Goal: Task Accomplishment & Management: Use online tool/utility

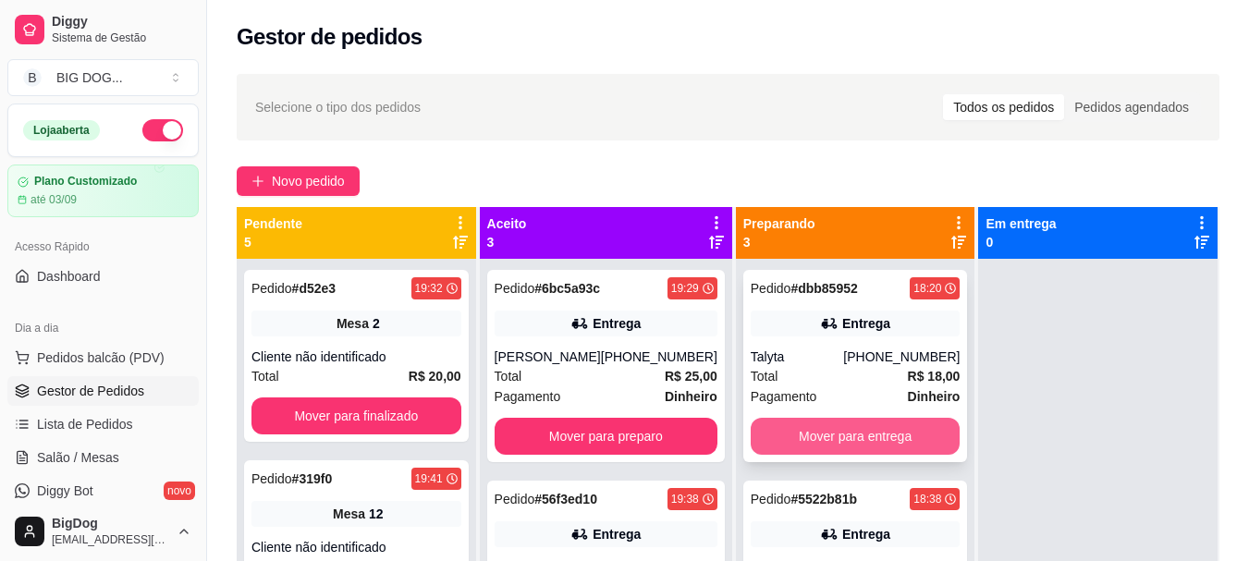
click at [823, 433] on button "Mover para entrega" at bounding box center [856, 436] width 210 height 37
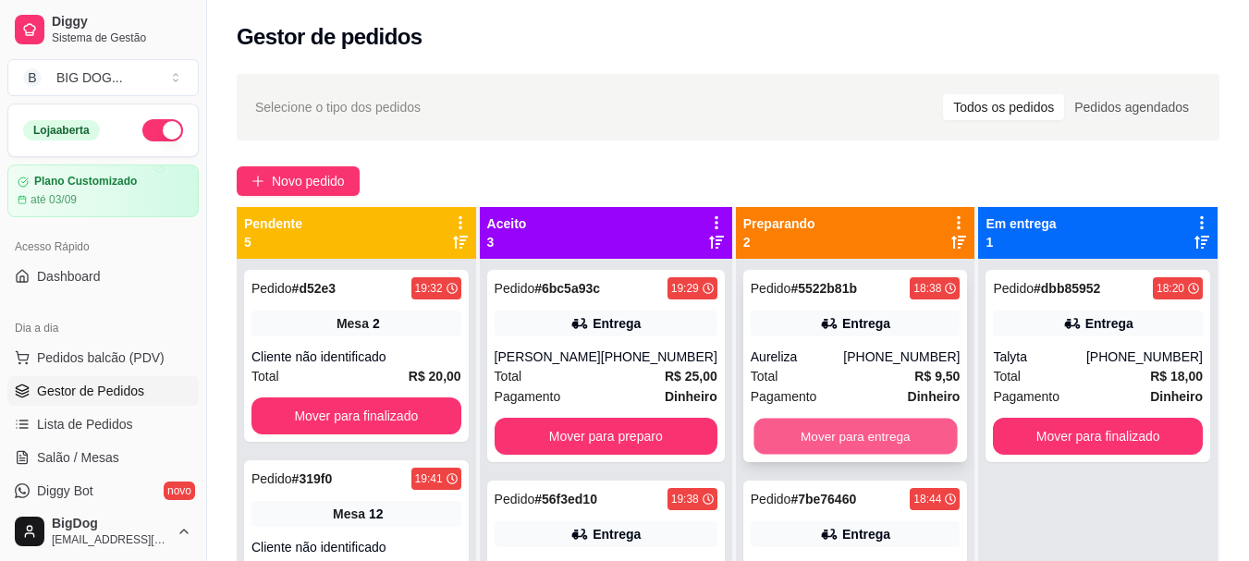
click at [862, 433] on button "Mover para entrega" at bounding box center [855, 437] width 203 height 36
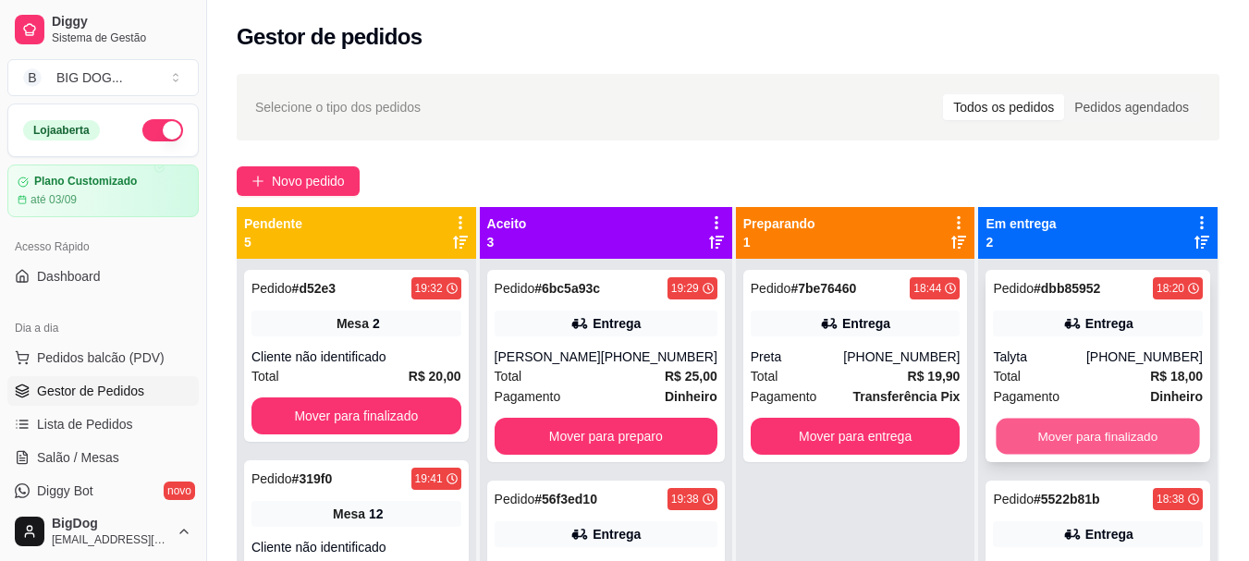
click at [1050, 432] on button "Mover para finalizado" at bounding box center [1098, 437] width 203 height 36
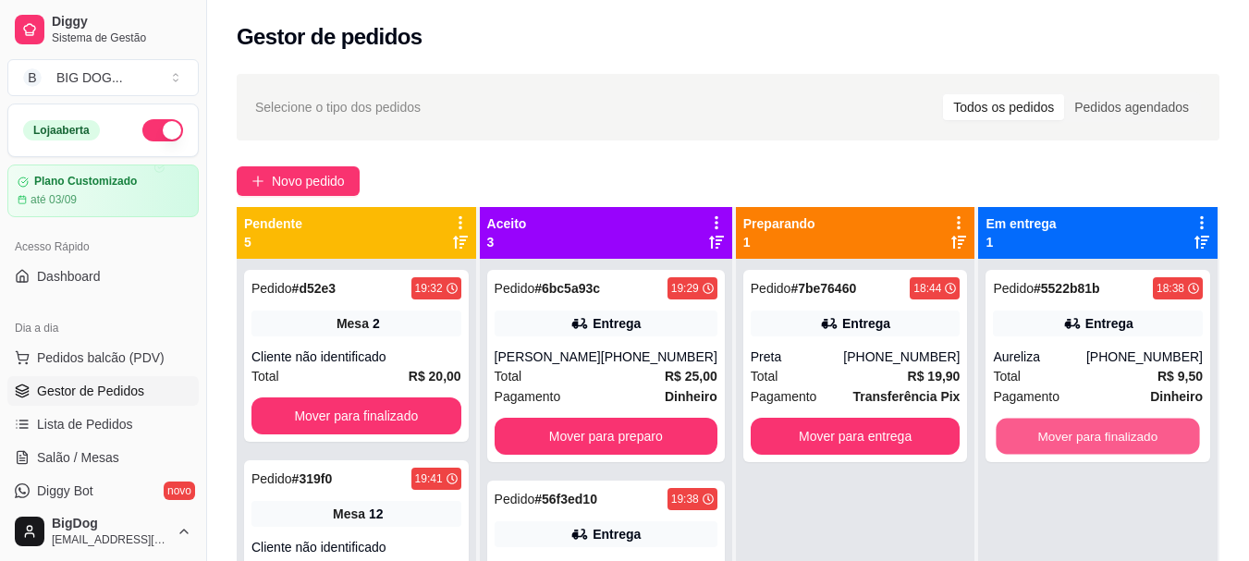
click at [1050, 432] on button "Mover para finalizado" at bounding box center [1098, 437] width 203 height 36
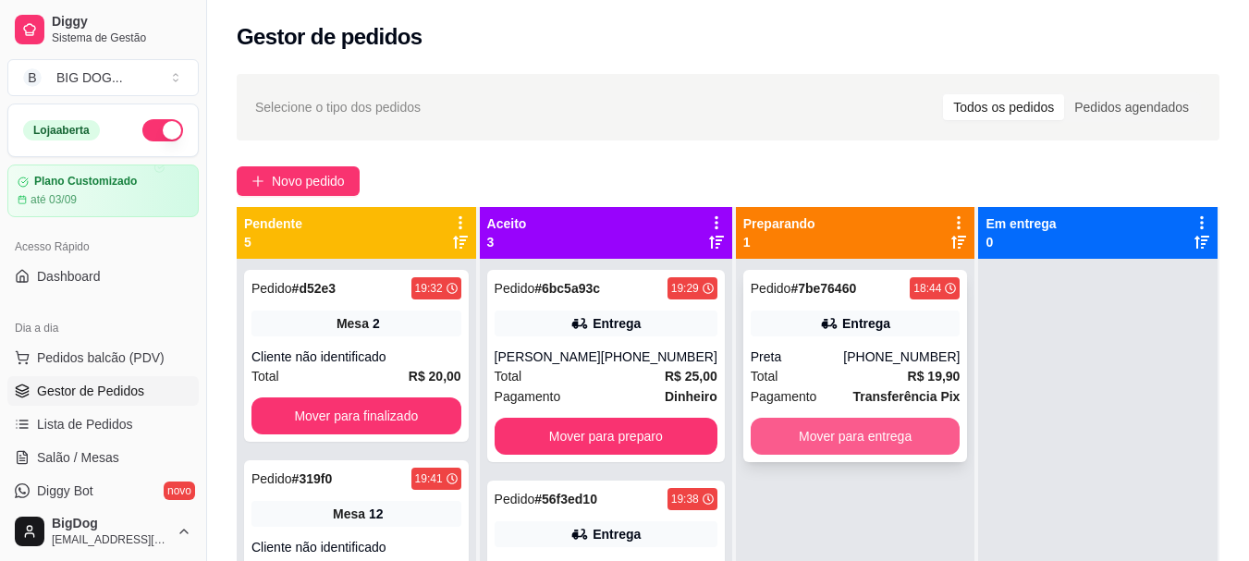
click at [870, 445] on button "Mover para entrega" at bounding box center [856, 436] width 210 height 37
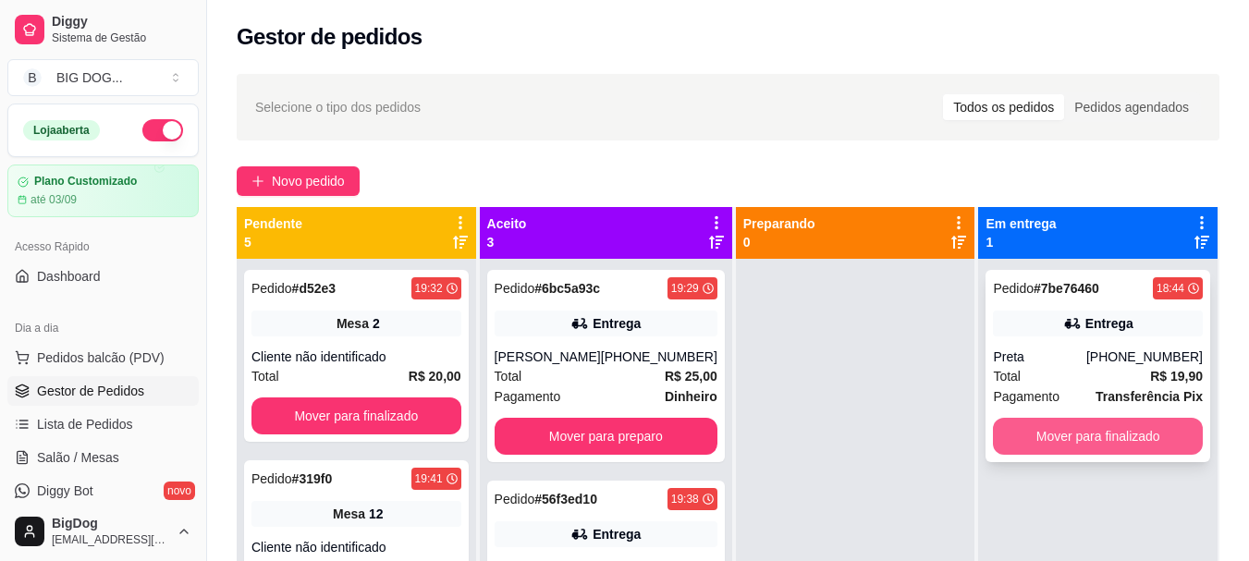
click at [1065, 424] on button "Mover para finalizado" at bounding box center [1098, 436] width 210 height 37
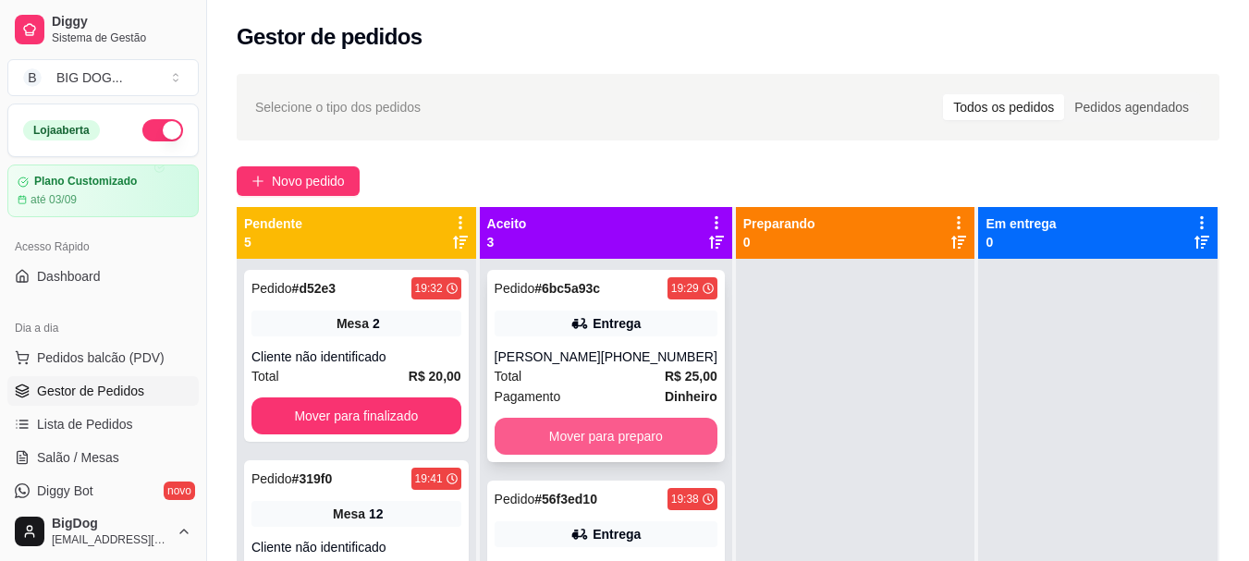
click at [646, 450] on button "Mover para preparo" at bounding box center [606, 436] width 223 height 37
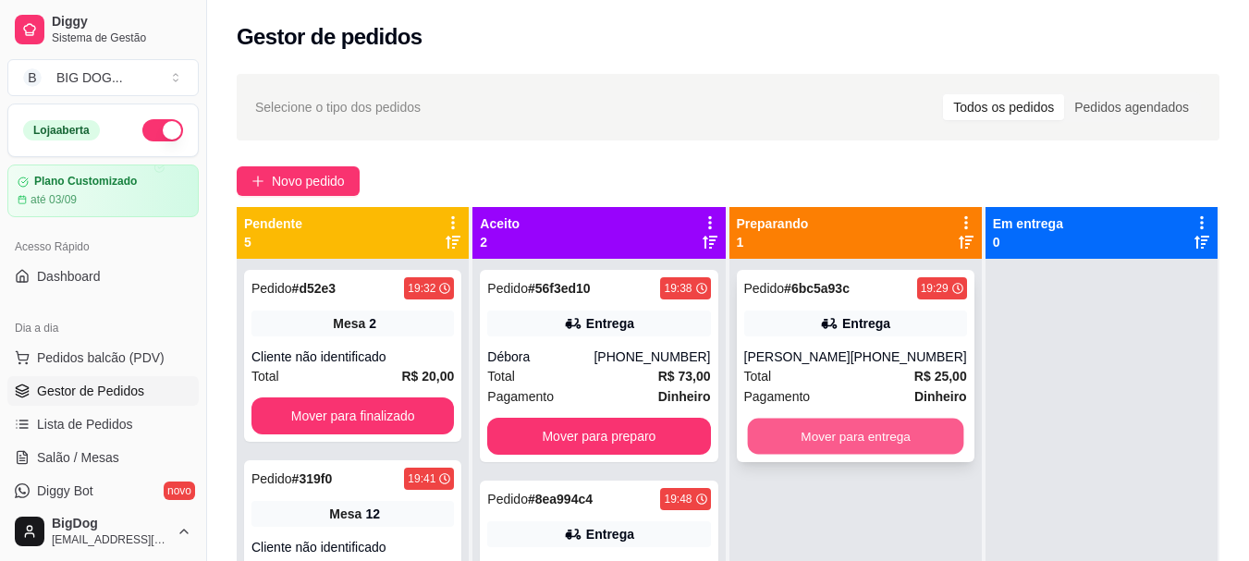
click at [773, 455] on button "Mover para entrega" at bounding box center [855, 437] width 216 height 36
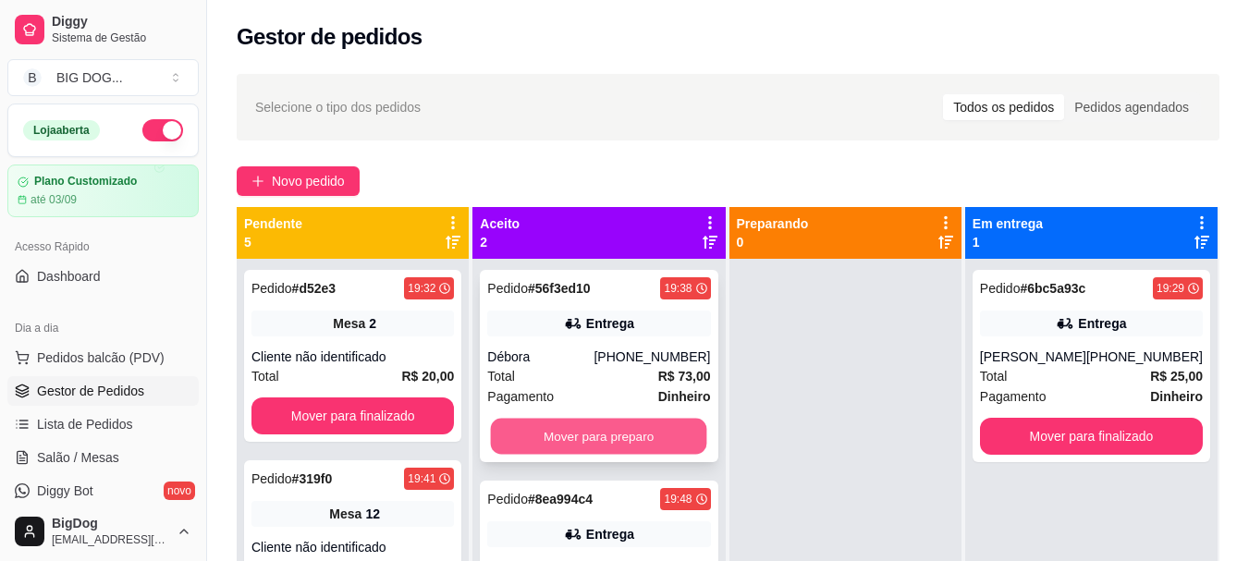
click at [588, 432] on button "Mover para preparo" at bounding box center [599, 437] width 216 height 36
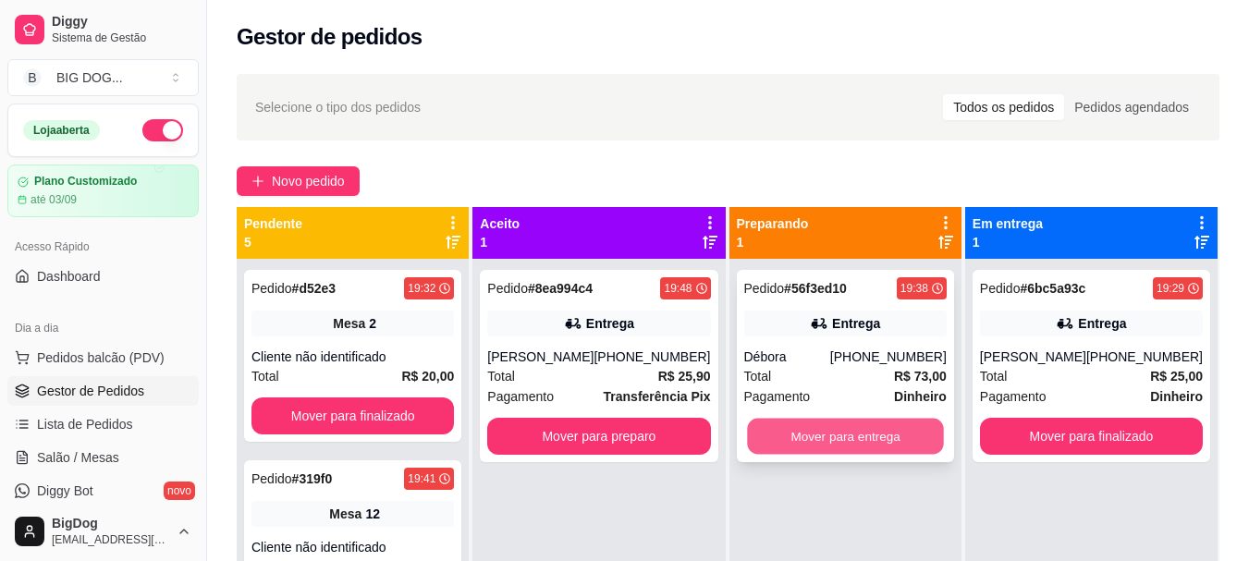
click at [851, 431] on button "Mover para entrega" at bounding box center [845, 437] width 197 height 36
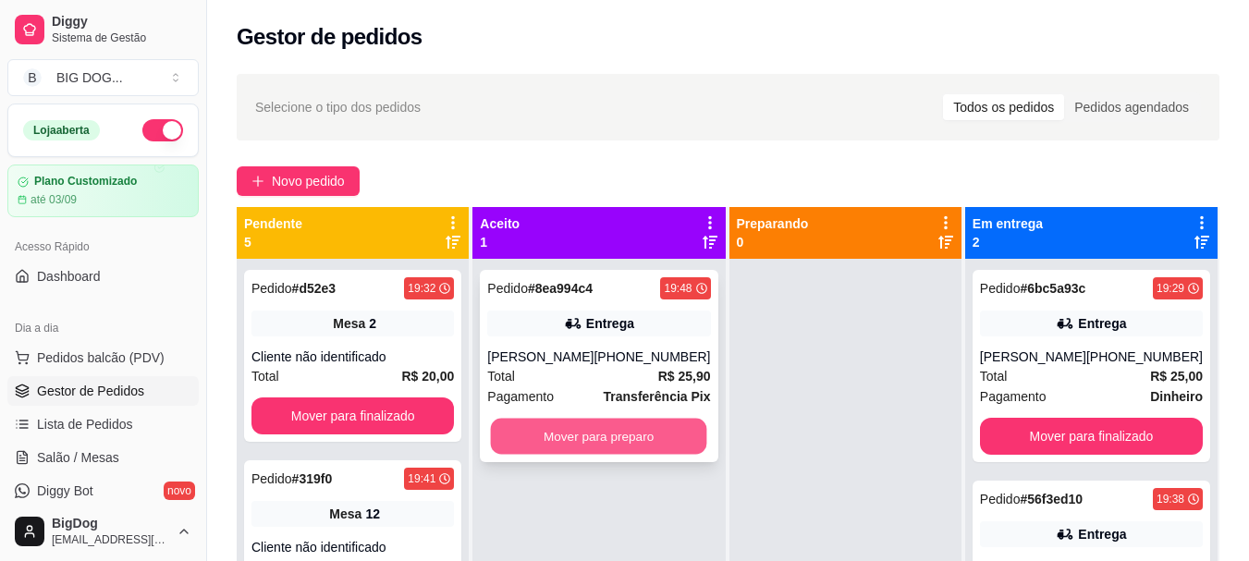
click at [624, 442] on button "Mover para preparo" at bounding box center [599, 437] width 216 height 36
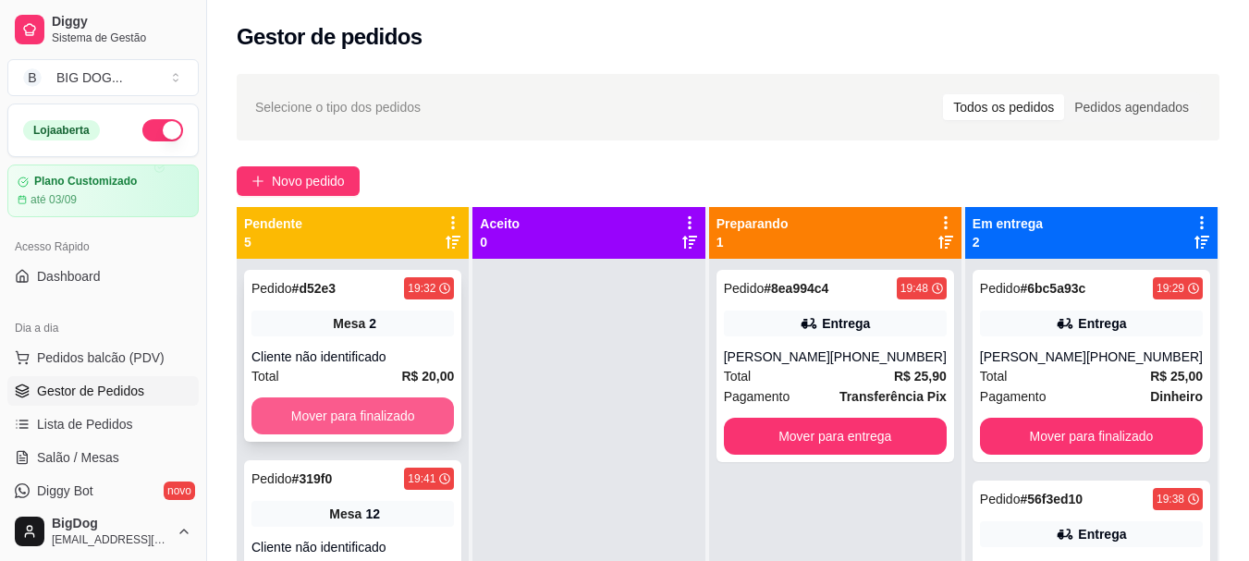
click at [337, 423] on button "Mover para finalizado" at bounding box center [352, 416] width 202 height 37
click at [337, 423] on button "Mover para finalizado" at bounding box center [352, 416] width 197 height 36
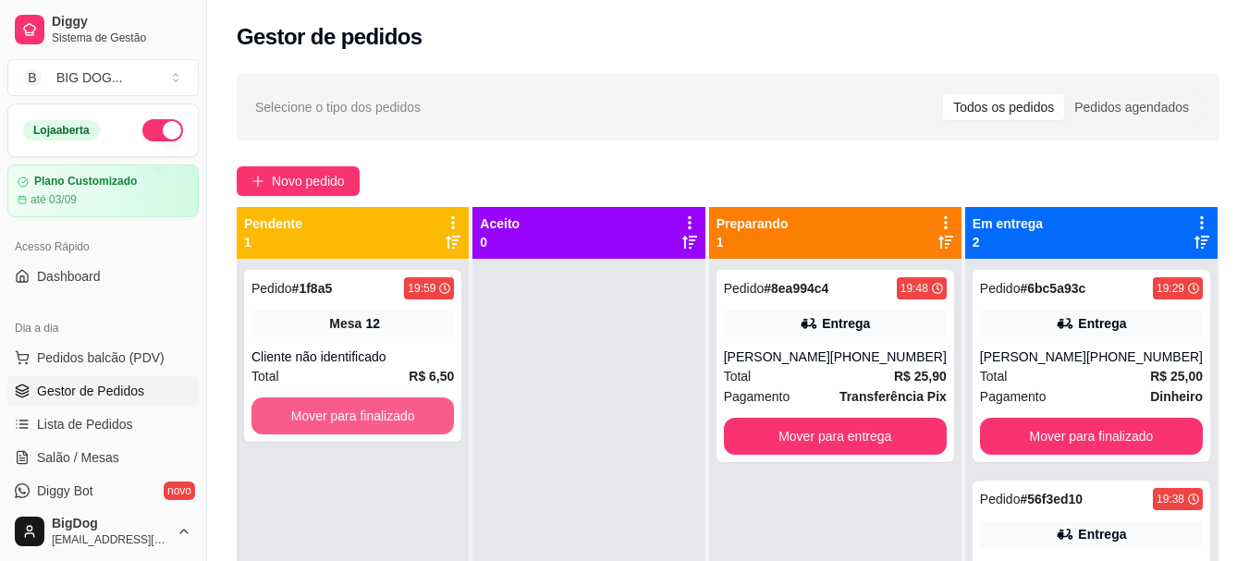
click at [337, 423] on button "Mover para finalizado" at bounding box center [352, 416] width 202 height 37
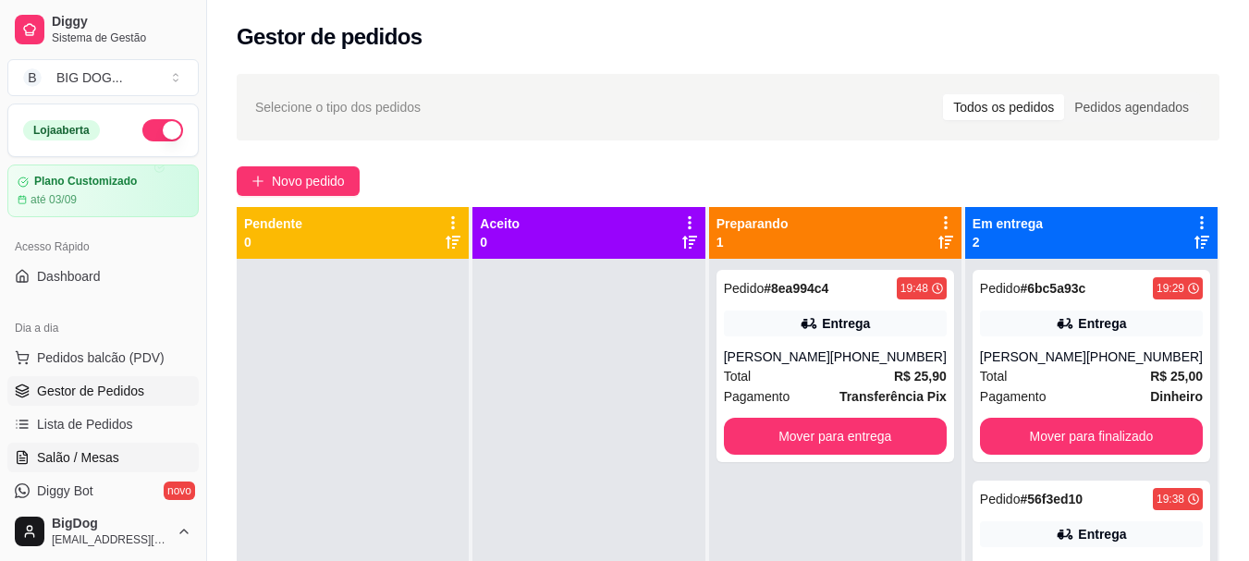
click at [85, 459] on span "Salão / Mesas" at bounding box center [78, 457] width 82 height 18
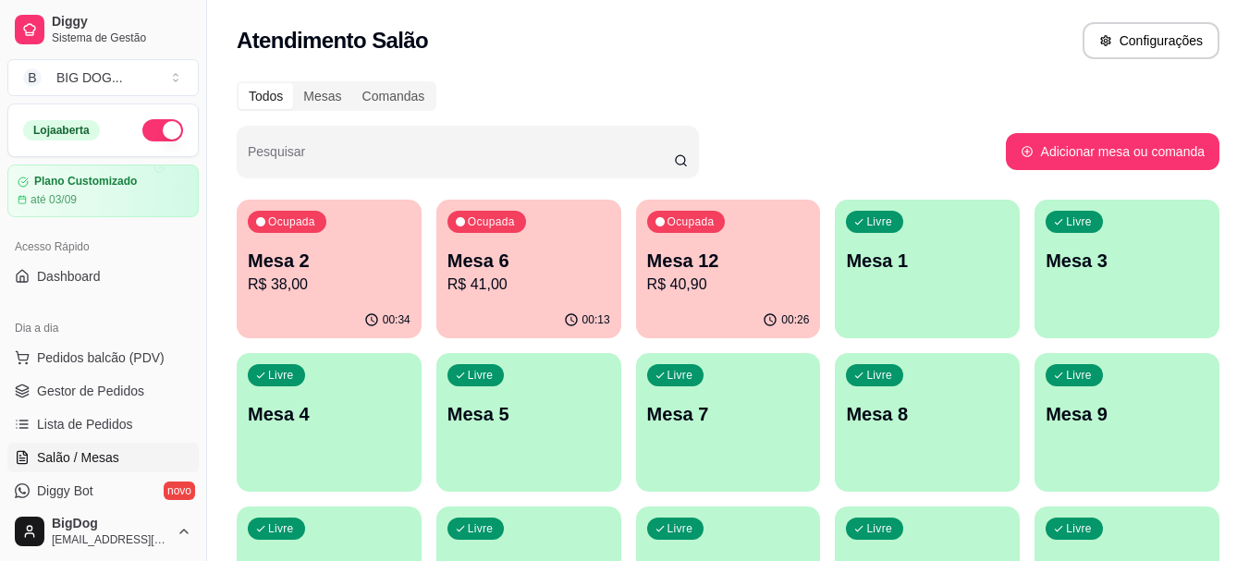
click at [708, 273] on p "Mesa 12" at bounding box center [728, 261] width 163 height 26
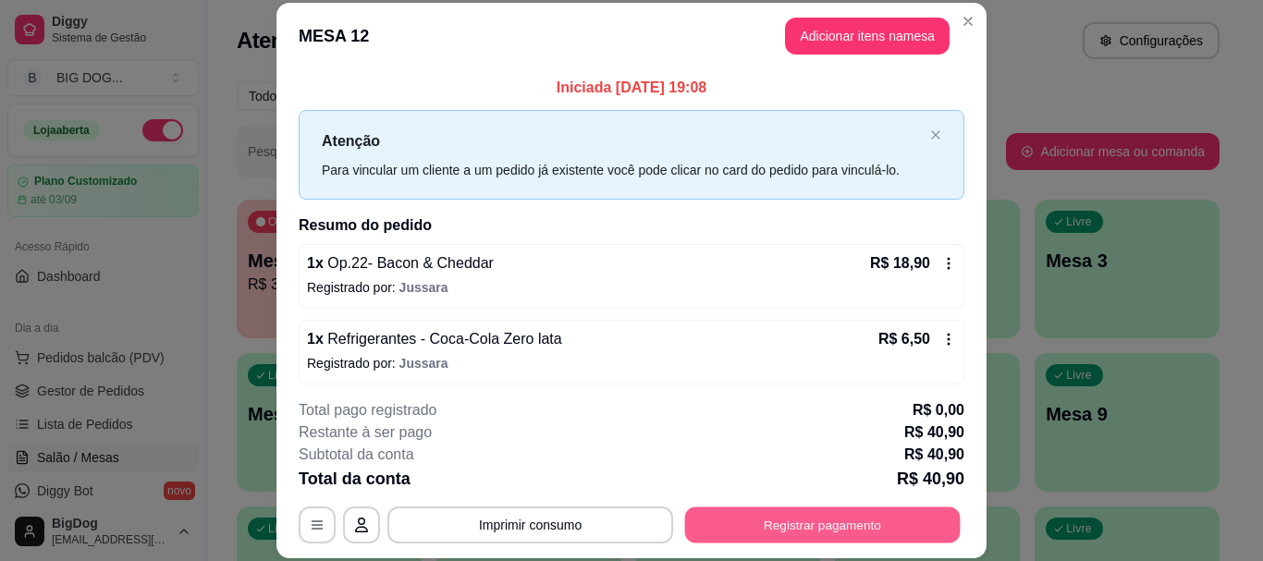
click at [730, 536] on button "Registrar pagamento" at bounding box center [823, 526] width 276 height 36
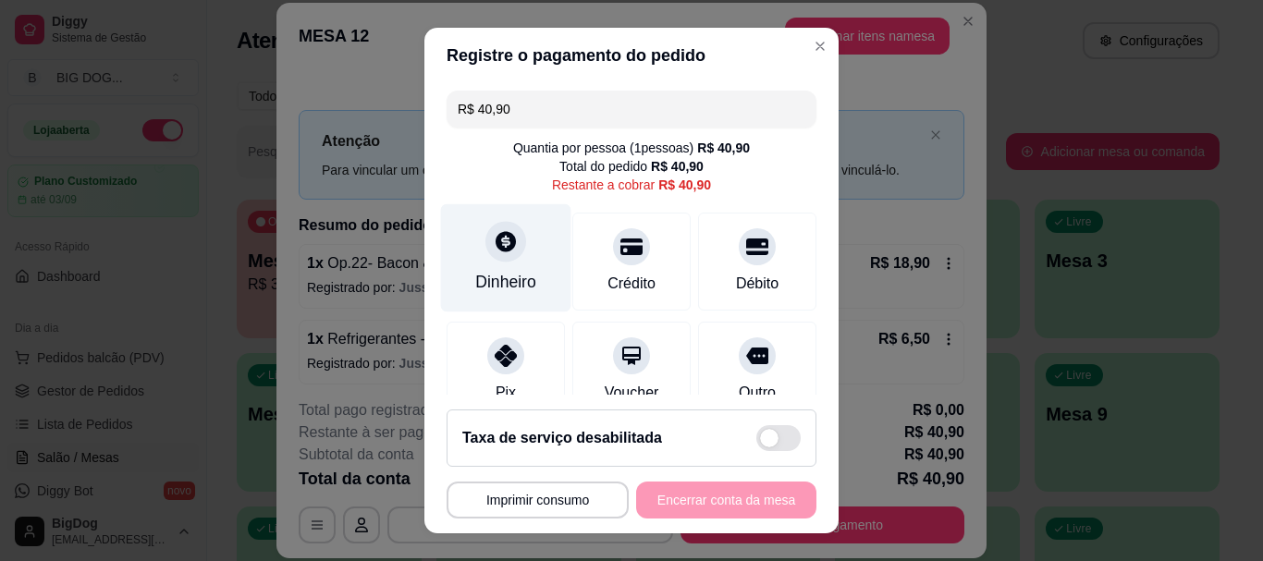
click at [512, 273] on div "Dinheiro" at bounding box center [505, 283] width 61 height 24
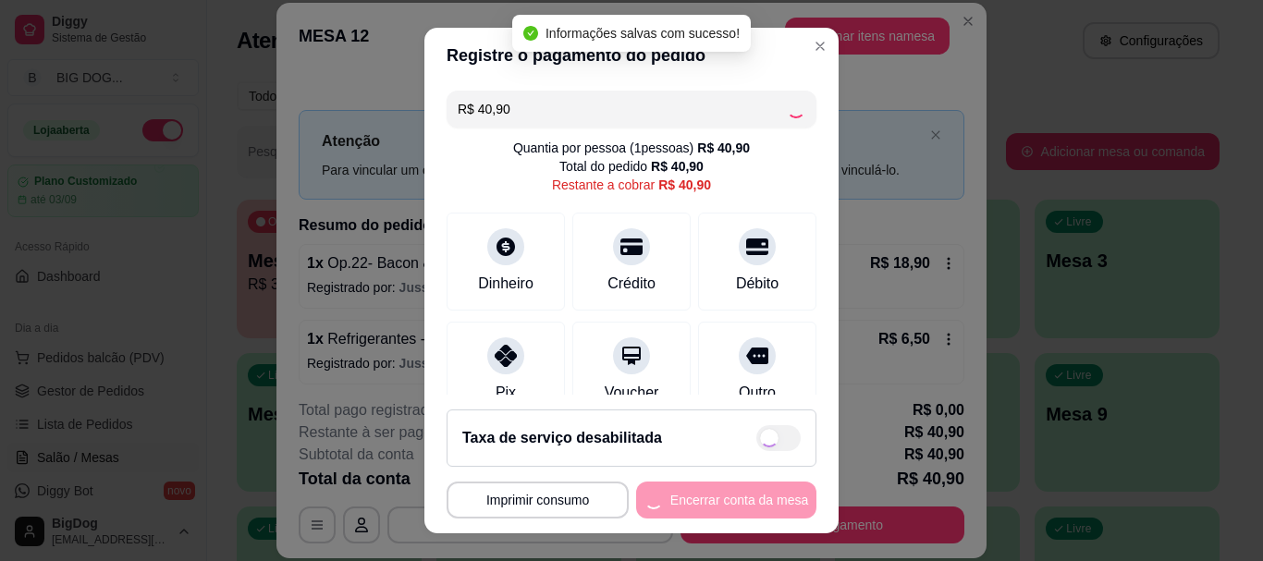
type input "R$ 0,00"
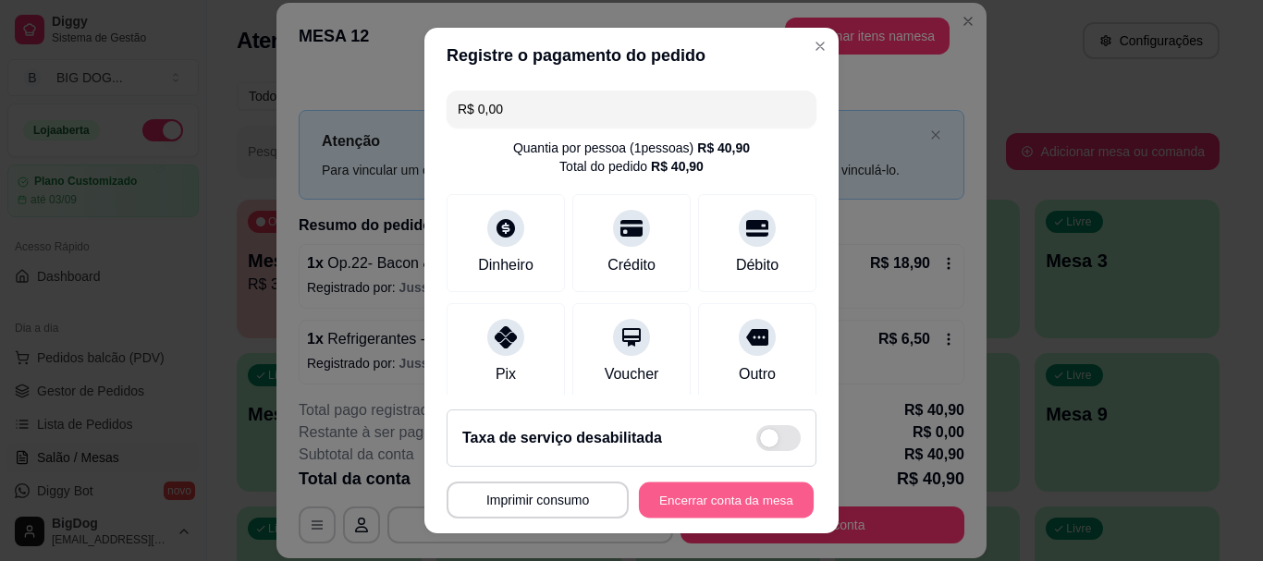
click at [702, 492] on button "Encerrar conta da mesa" at bounding box center [726, 500] width 175 height 36
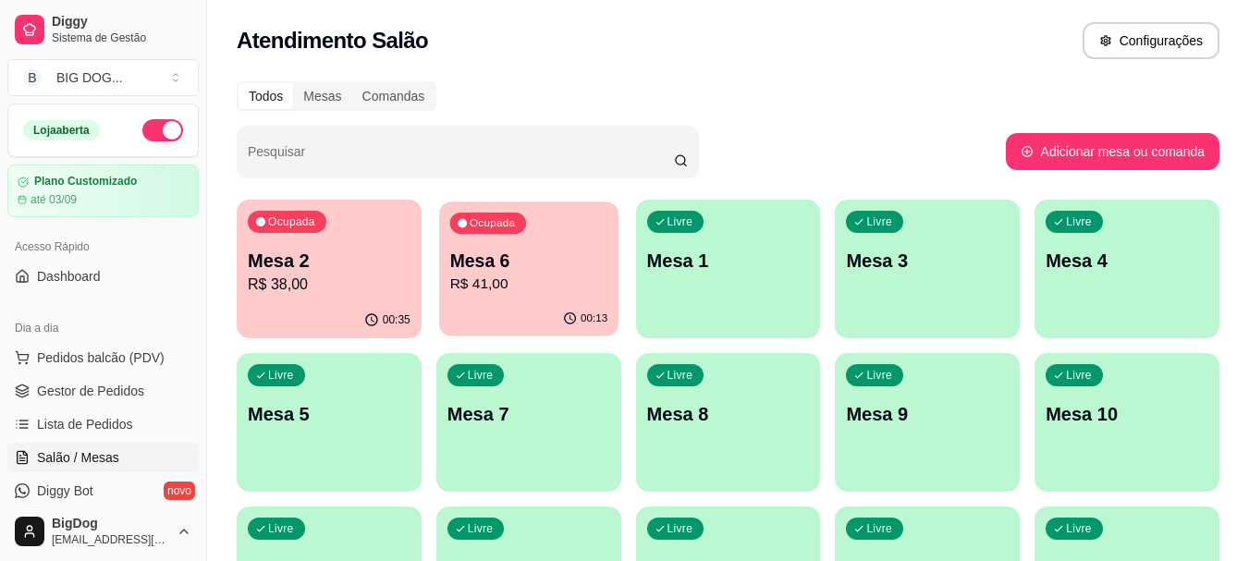
click at [521, 274] on p "R$ 41,00" at bounding box center [528, 284] width 158 height 21
click at [86, 395] on span "Gestor de Pedidos" at bounding box center [90, 391] width 107 height 18
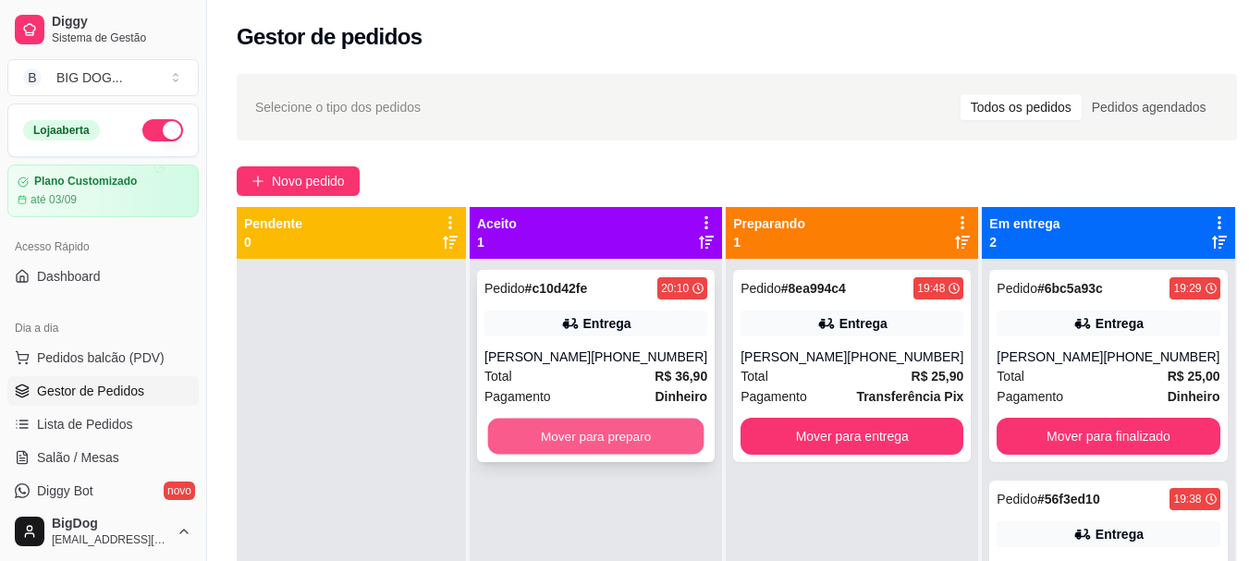
click at [630, 447] on button "Mover para preparo" at bounding box center [596, 437] width 216 height 36
